Goal: Task Accomplishment & Management: Manage account settings

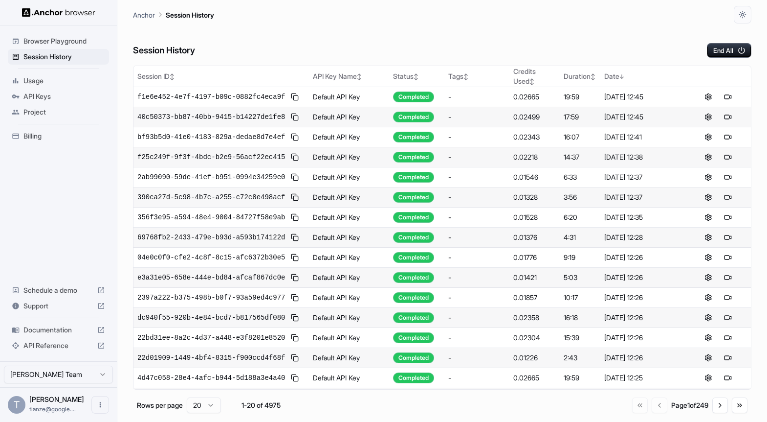
click at [42, 101] on span "API Keys" at bounding box center [64, 96] width 82 height 10
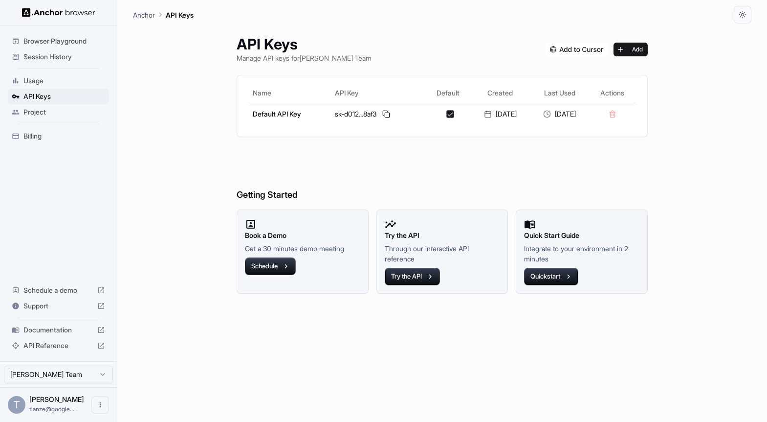
click at [40, 136] on div "Billing" at bounding box center [58, 136] width 101 height 16
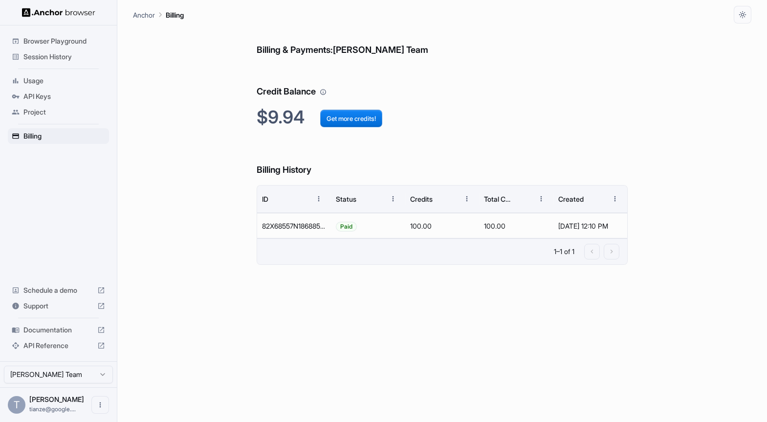
click at [224, 157] on div "Billing & Payments: Omkar Savant Team Credit Balance $9.94 Get more credits! Bi…" at bounding box center [442, 222] width 619 height 398
